Goal: Task Accomplishment & Management: Manage account settings

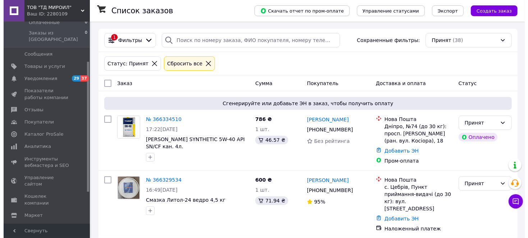
scroll to position [111, 0]
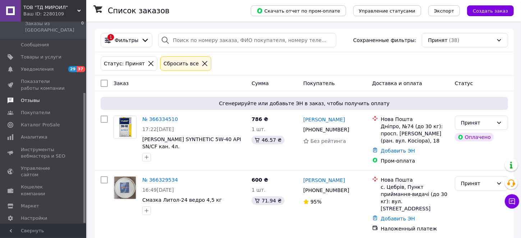
click at [29, 97] on span "Отзывы" at bounding box center [30, 100] width 19 height 6
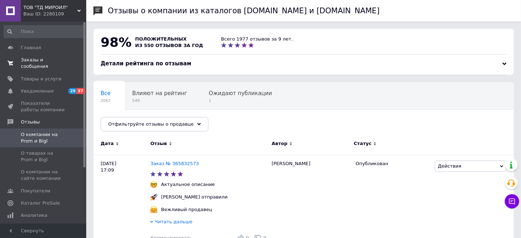
click at [42, 64] on link "Заказы и сообщения 0 0" at bounding box center [44, 63] width 88 height 19
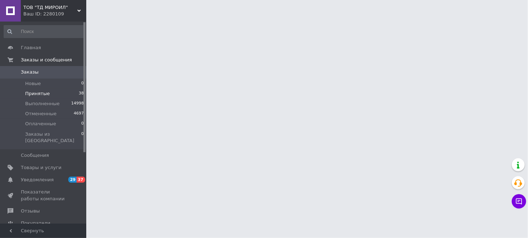
click at [40, 93] on span "Принятые" at bounding box center [37, 94] width 25 height 6
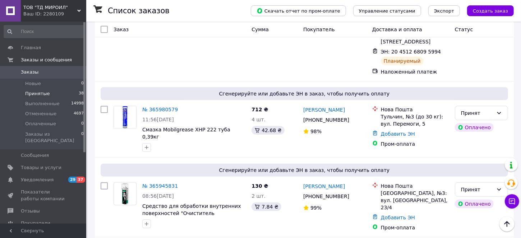
scroll to position [2033, 0]
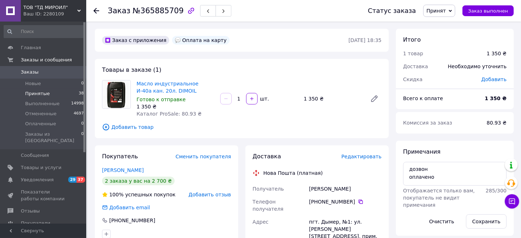
click at [36, 92] on span "Принятые" at bounding box center [37, 94] width 25 height 6
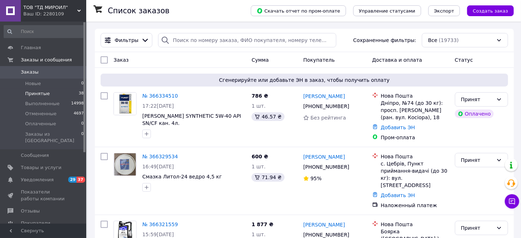
click at [39, 93] on span "Принятые" at bounding box center [37, 94] width 25 height 6
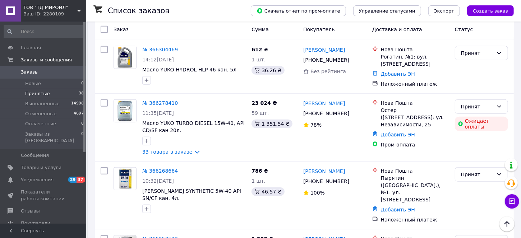
scroll to position [370, 0]
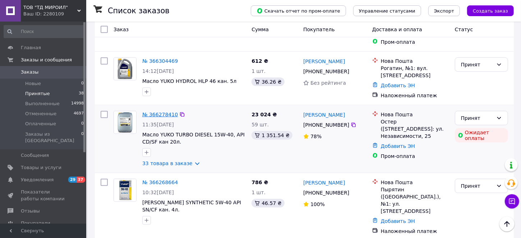
click at [160, 112] on link "№ 366278410" at bounding box center [160, 115] width 36 height 6
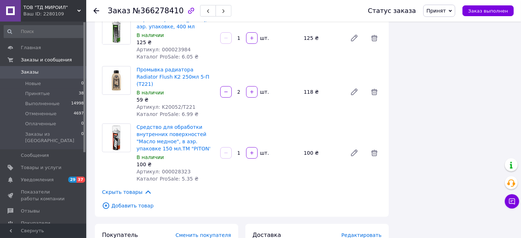
scroll to position [1798, 0]
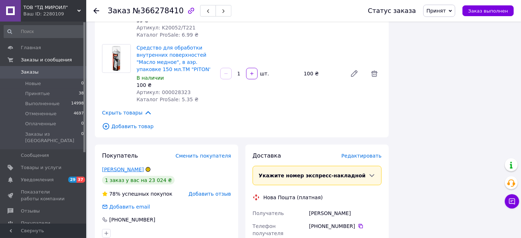
click at [118, 167] on link "[PERSON_NAME]" at bounding box center [123, 170] width 42 height 6
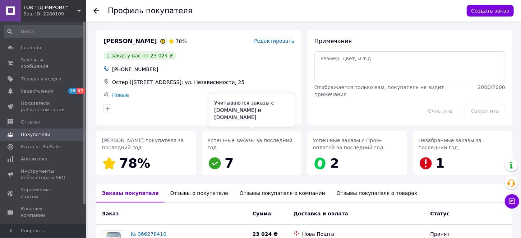
scroll to position [86, 0]
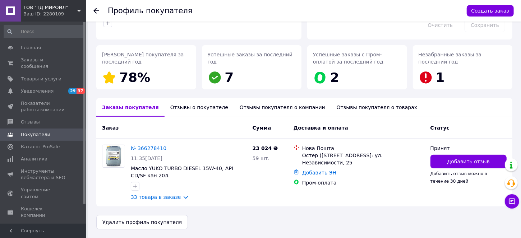
click at [179, 107] on div "Отзывы о покупателе" at bounding box center [199, 107] width 69 height 19
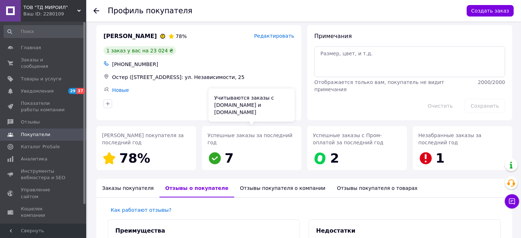
scroll to position [0, 0]
